Goal: Task Accomplishment & Management: Manage account settings

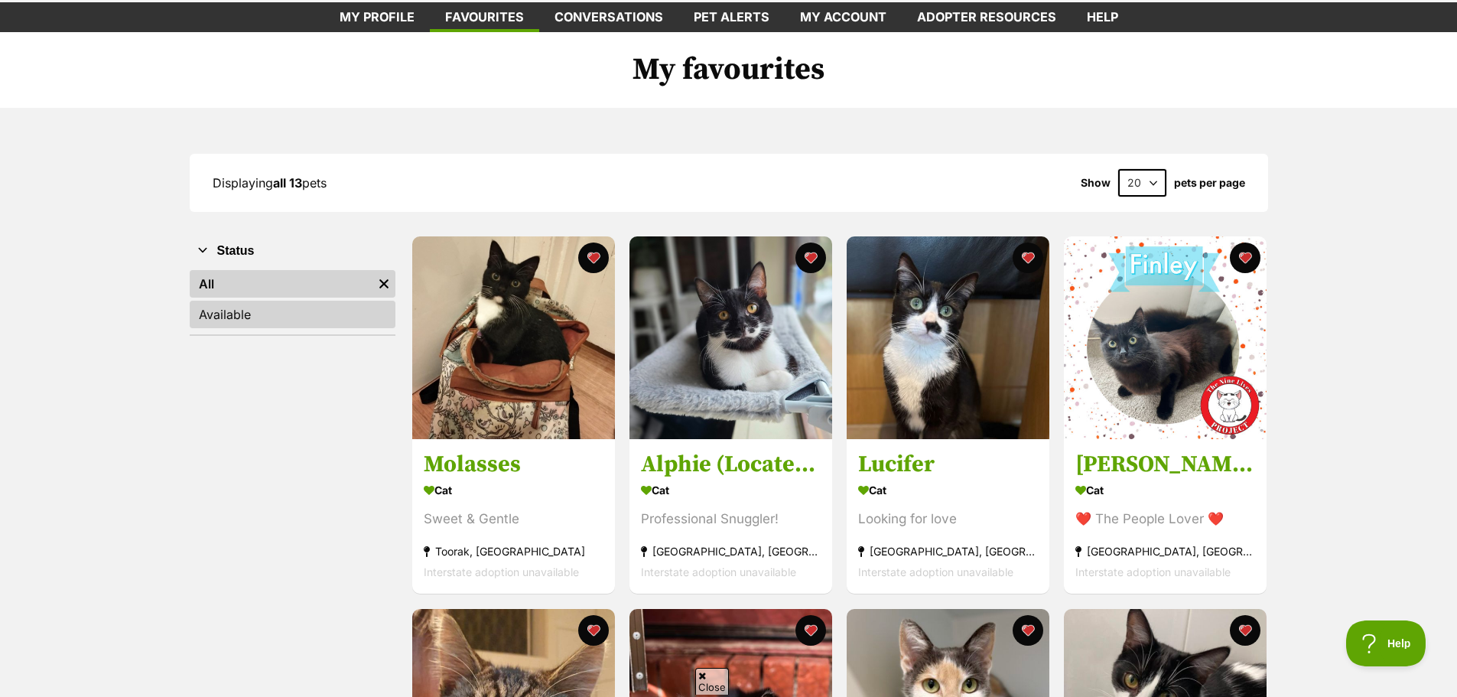
click at [311, 305] on link "Available" at bounding box center [293, 315] width 206 height 28
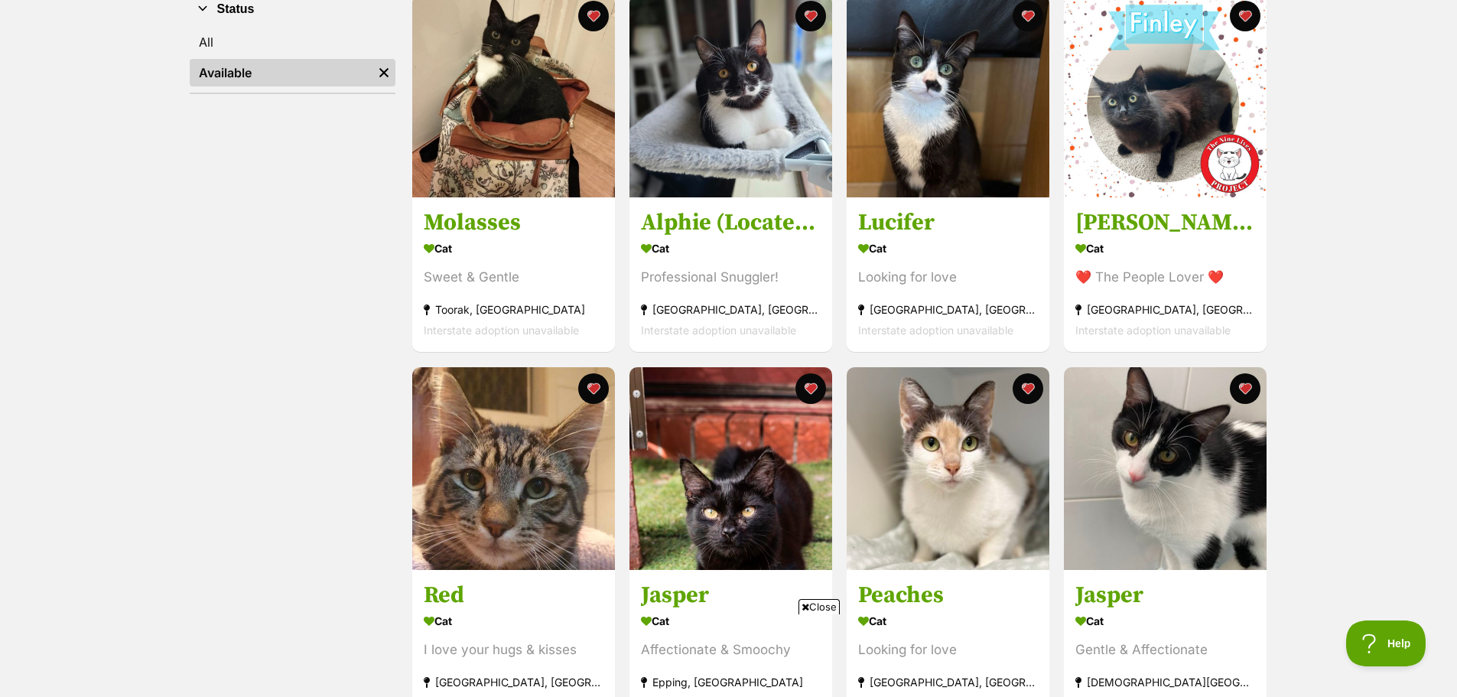
scroll to position [229, 0]
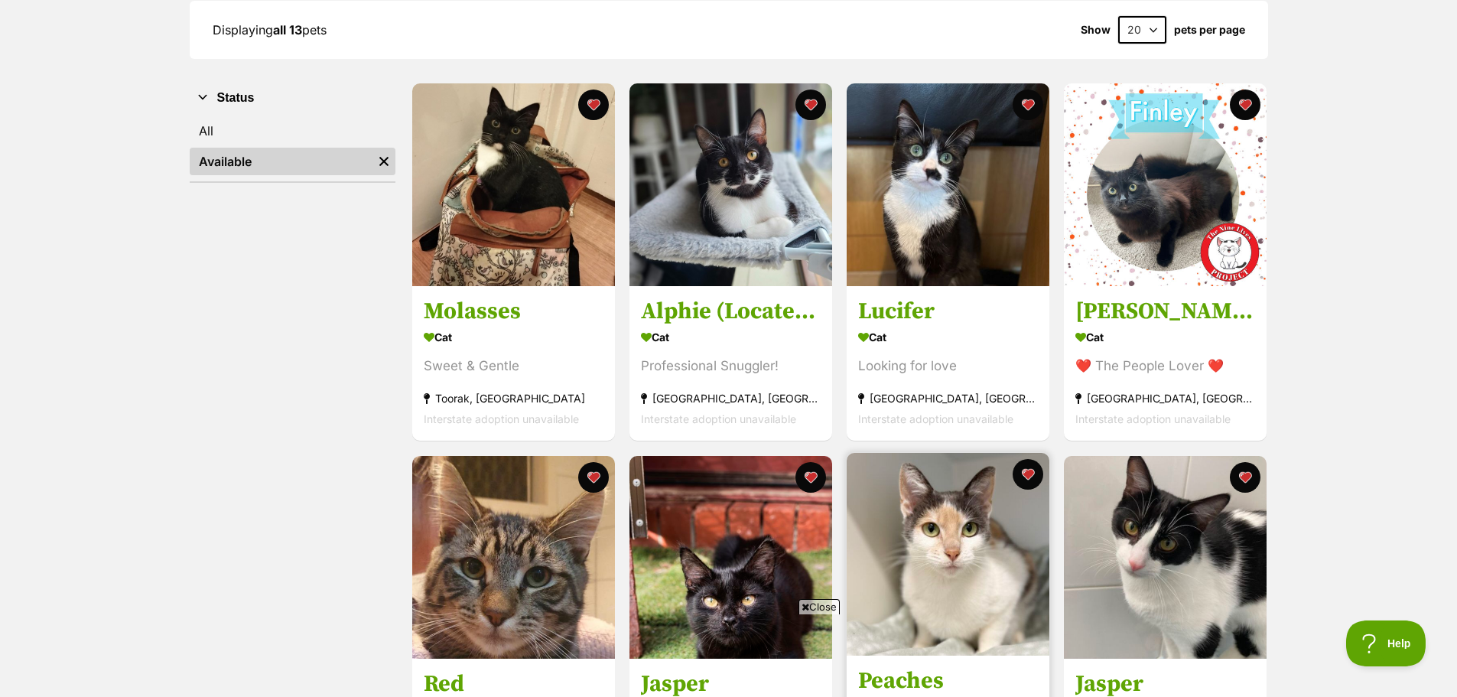
drag, startPoint x: 821, startPoint y: 600, endPoint x: 890, endPoint y: 584, distance: 70.9
click at [821, 600] on span "Close" at bounding box center [819, 606] width 41 height 15
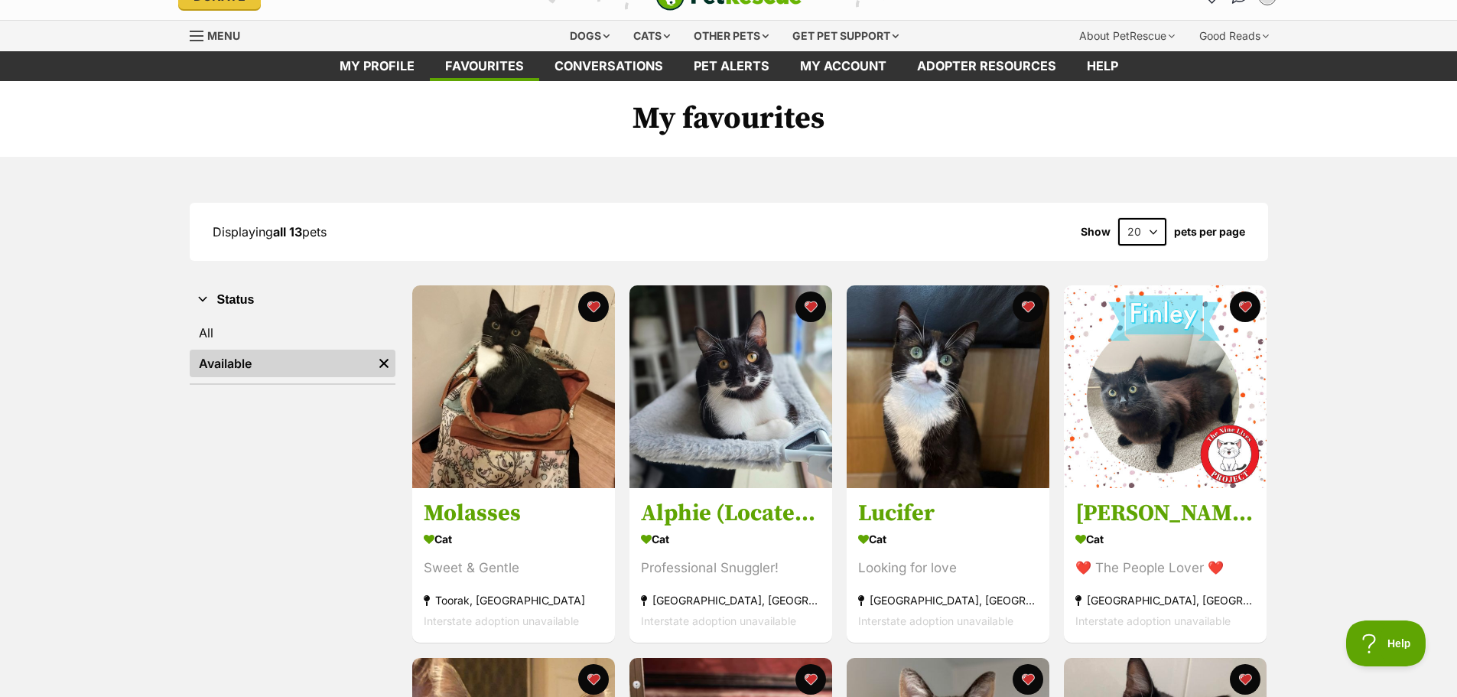
scroll to position [0, 0]
